Goal: Information Seeking & Learning: Find specific fact

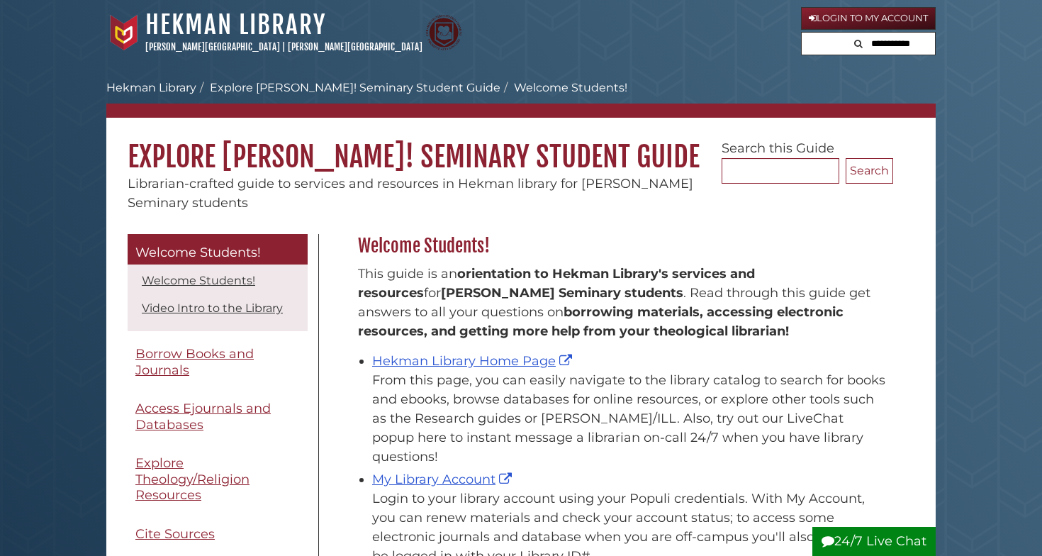
scroll to position [209, 542]
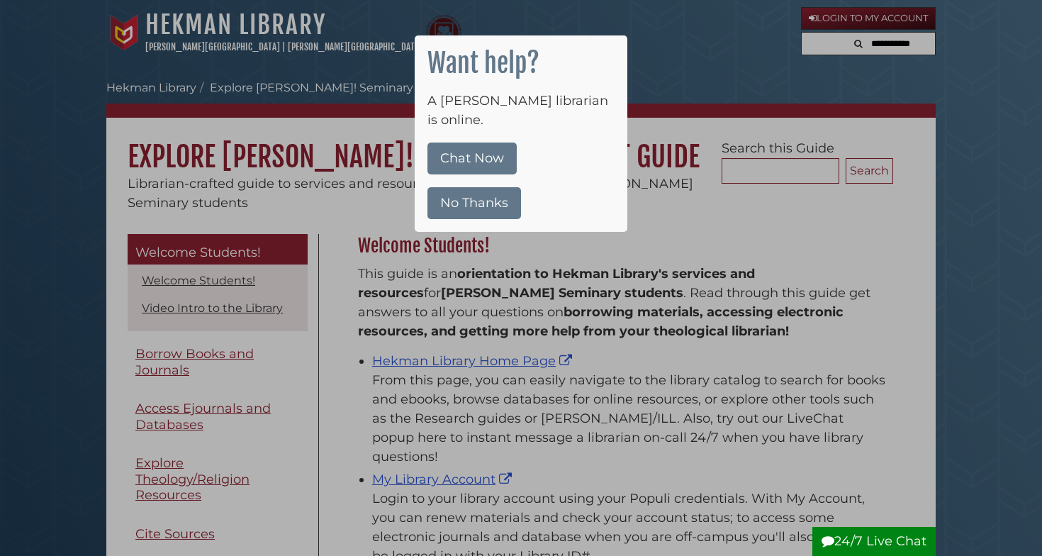
click at [489, 187] on button "No Thanks" at bounding box center [474, 203] width 94 height 32
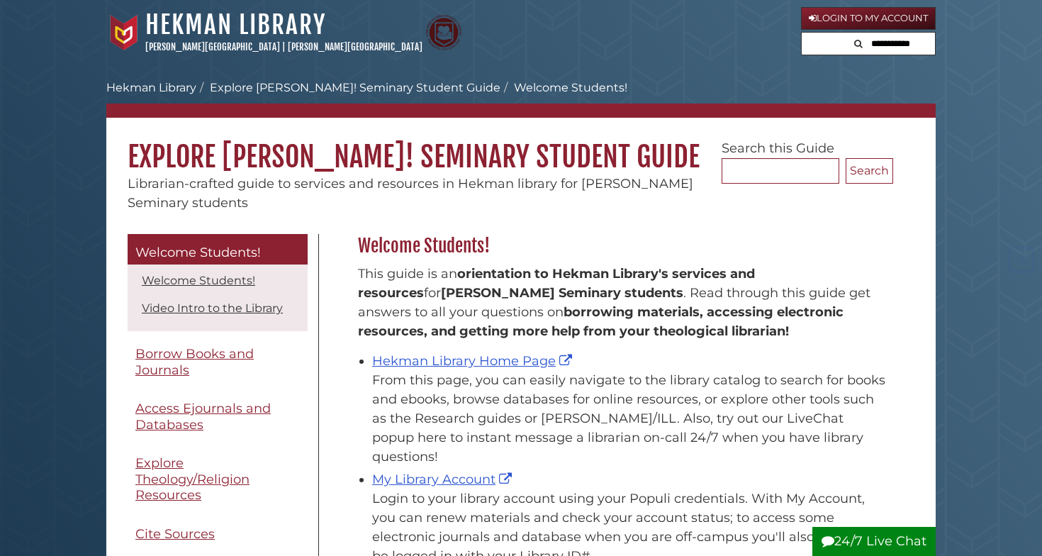
scroll to position [0, 0]
click at [468, 354] on link "Hekman Library Home Page" at bounding box center [473, 361] width 203 height 16
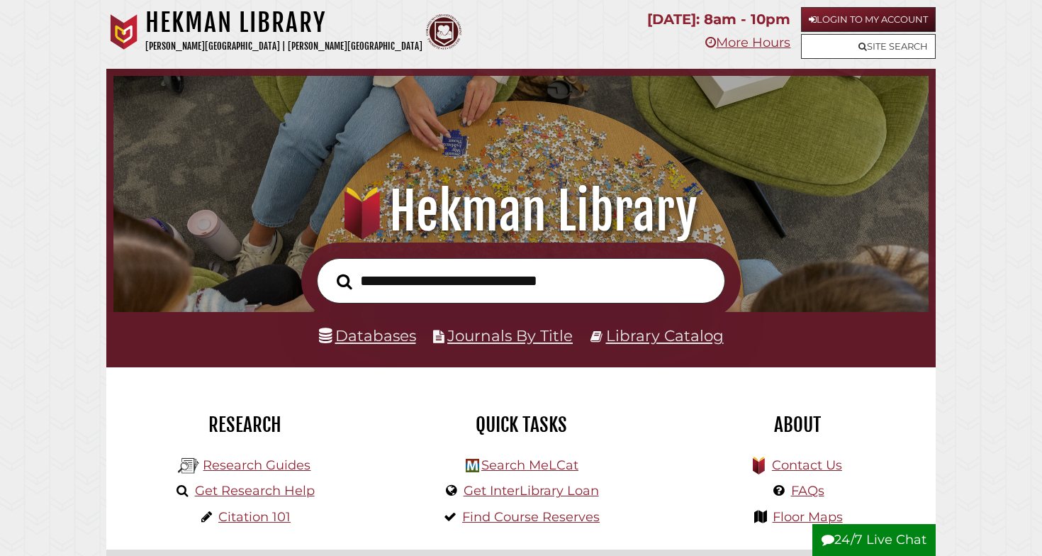
scroll to position [269, 808]
click at [447, 281] on input "text" at bounding box center [521, 281] width 408 height 46
type input "*"
type input "**********"
click at [344, 280] on button "Search" at bounding box center [344, 281] width 30 height 24
